Goal: Find specific page/section: Find specific page/section

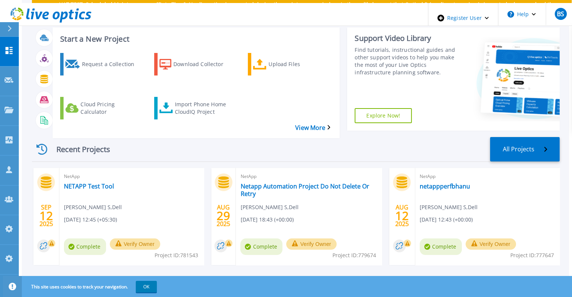
scroll to position [42, 0]
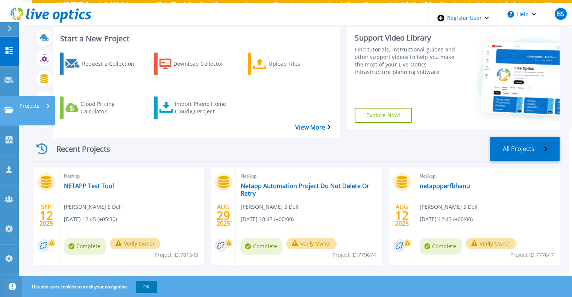
click at [7, 107] on icon at bounding box center [9, 110] width 9 height 6
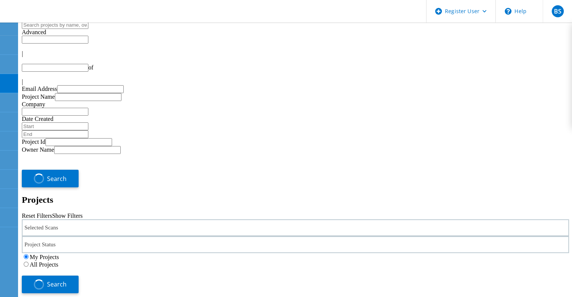
type input "1"
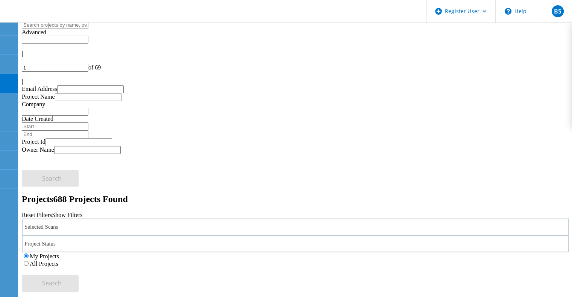
click at [133, 219] on div "Selected Scans" at bounding box center [295, 227] width 547 height 17
click at [73, 203] on label "Isilon/PowerScale" at bounding box center [69, 206] width 44 height 6
click at [46, 203] on input "Isilon/PowerScale" at bounding box center [43, 205] width 5 height 5
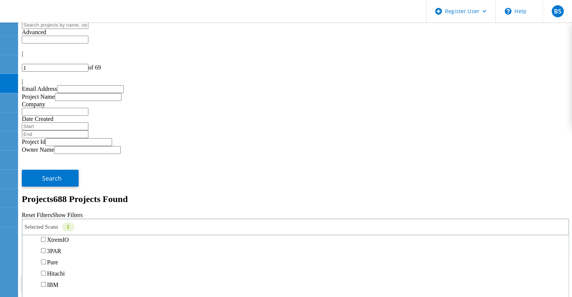
click at [58, 261] on label "All Projects" at bounding box center [44, 264] width 29 height 6
click at [29, 261] on input "All Projects" at bounding box center [26, 263] width 5 height 5
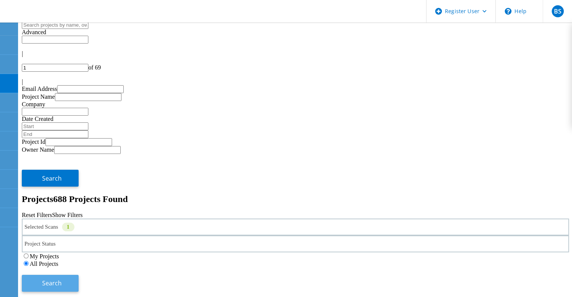
click at [79, 275] on button "Search" at bounding box center [50, 283] width 57 height 17
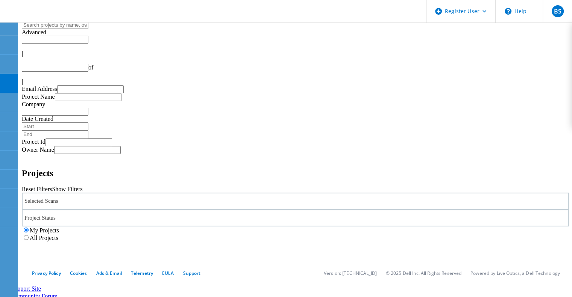
type input "1"
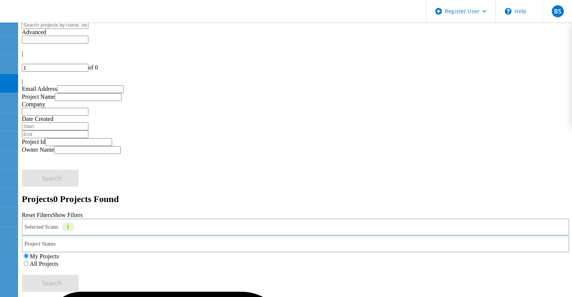
click at [58, 261] on label "All Projects" at bounding box center [44, 264] width 29 height 6
click at [29, 261] on input "All Projects" at bounding box center [26, 263] width 5 height 5
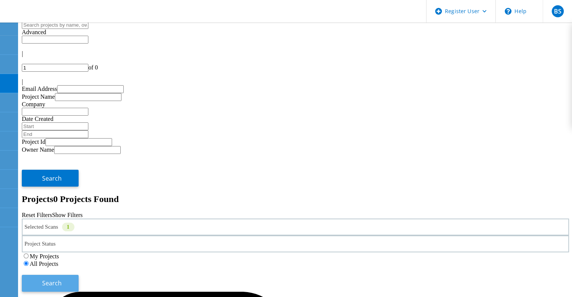
click at [79, 275] on button "Search" at bounding box center [50, 283] width 57 height 17
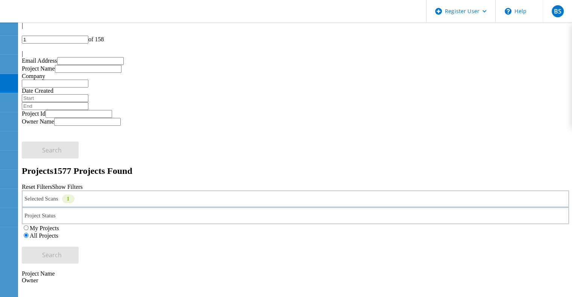
scroll to position [29, 0]
